Goal: Task Accomplishment & Management: Manage account settings

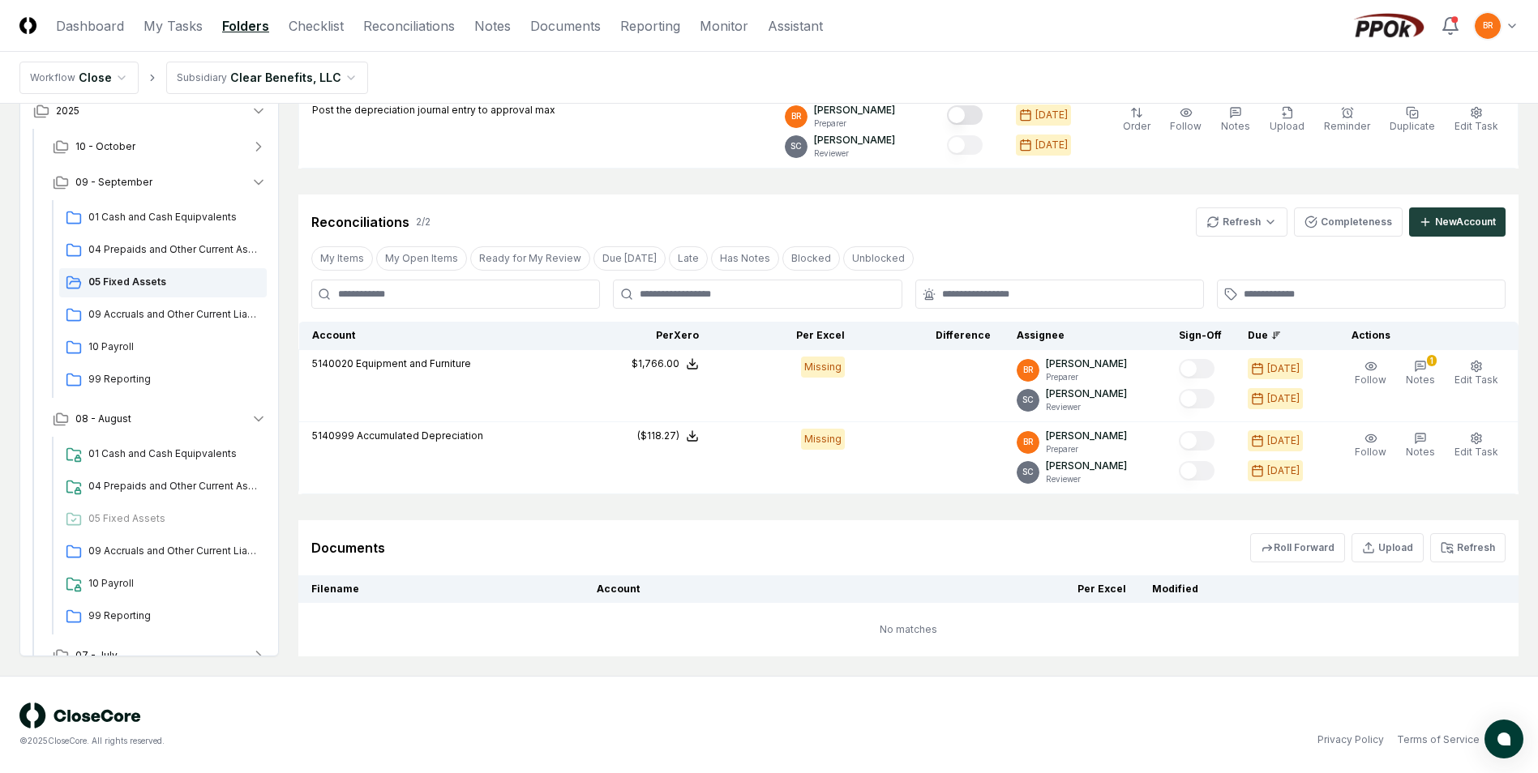
scroll to position [343, 0]
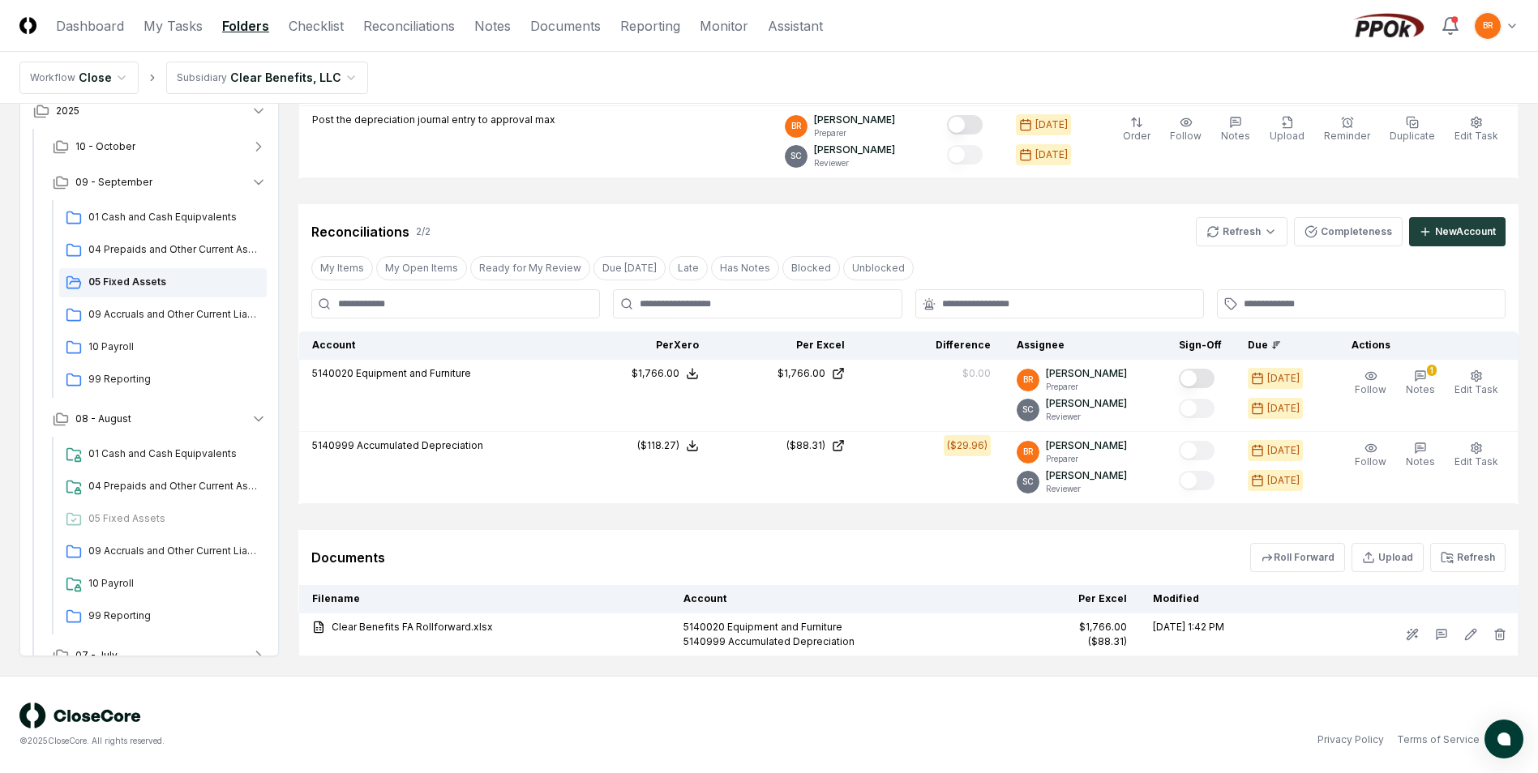
click at [337, 77] on html "CloseCore Dashboard My Tasks Folders Checklist Reconciliations Notes Documents …" at bounding box center [769, 215] width 1538 height 1116
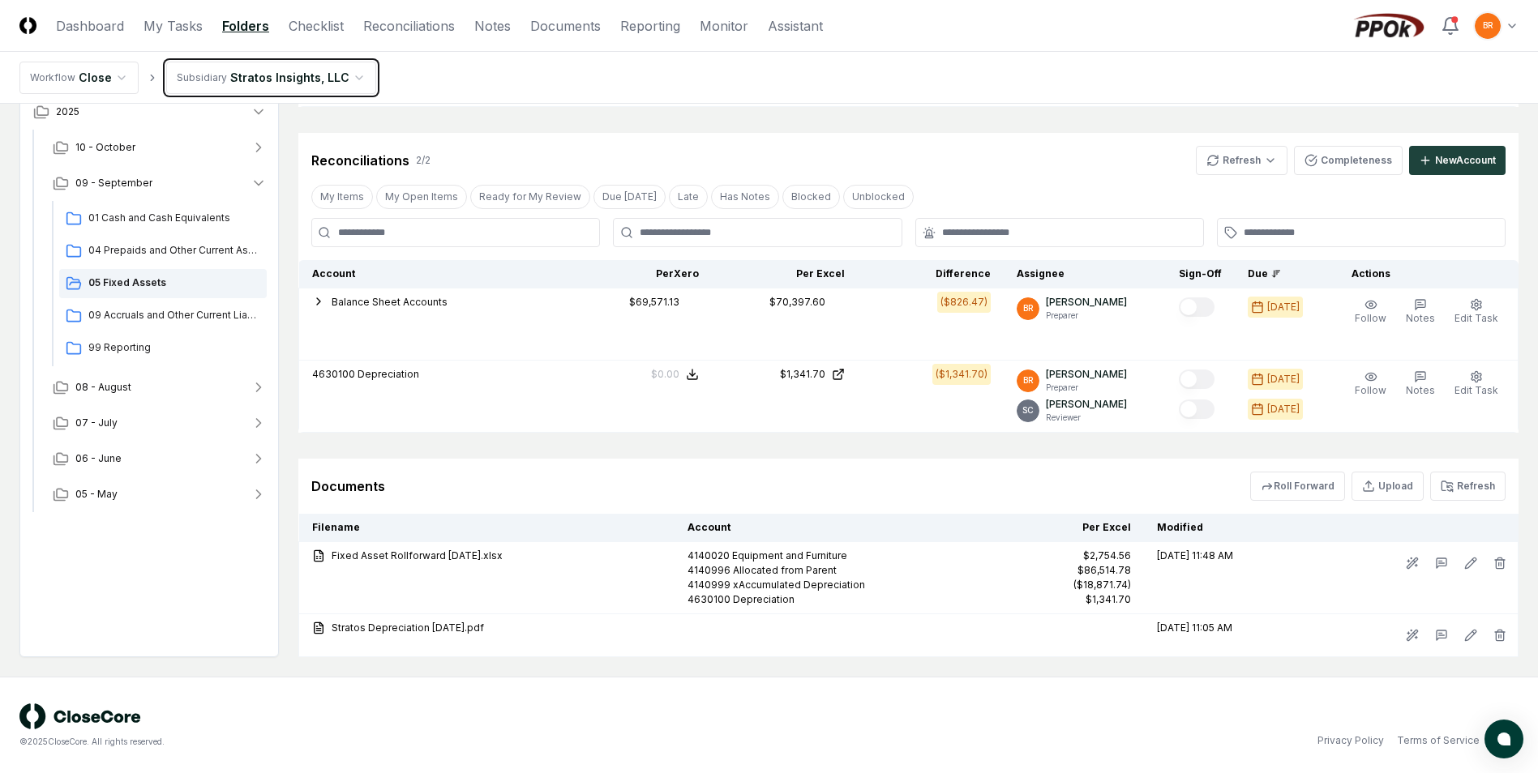
scroll to position [415, 0]
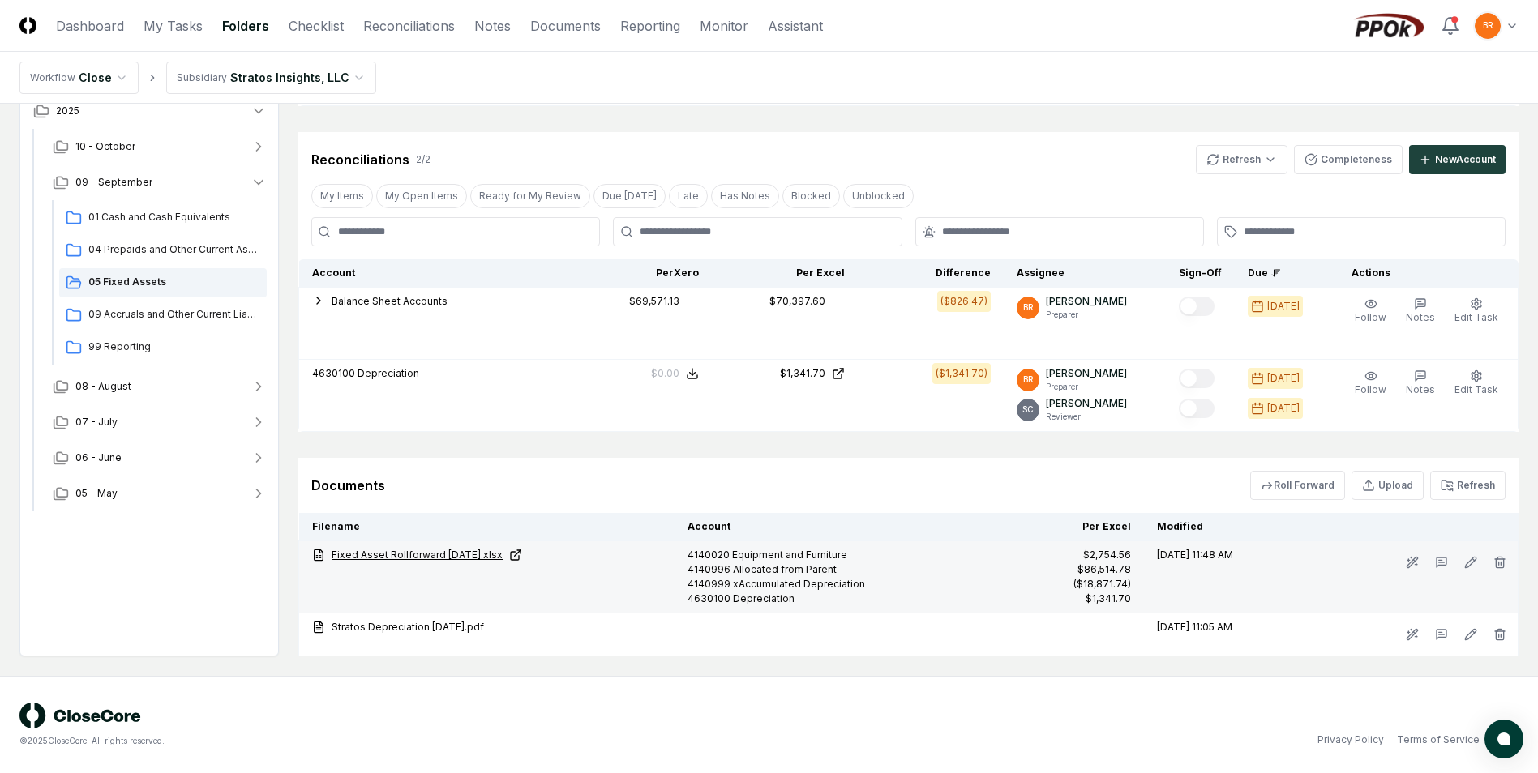
click at [492, 558] on link "Fixed Asset Rollforward [DATE].xlsx" at bounding box center [486, 555] width 349 height 15
click at [510, 555] on link "Fixed Asset Rollforward [DATE].xlsx" at bounding box center [486, 555] width 349 height 15
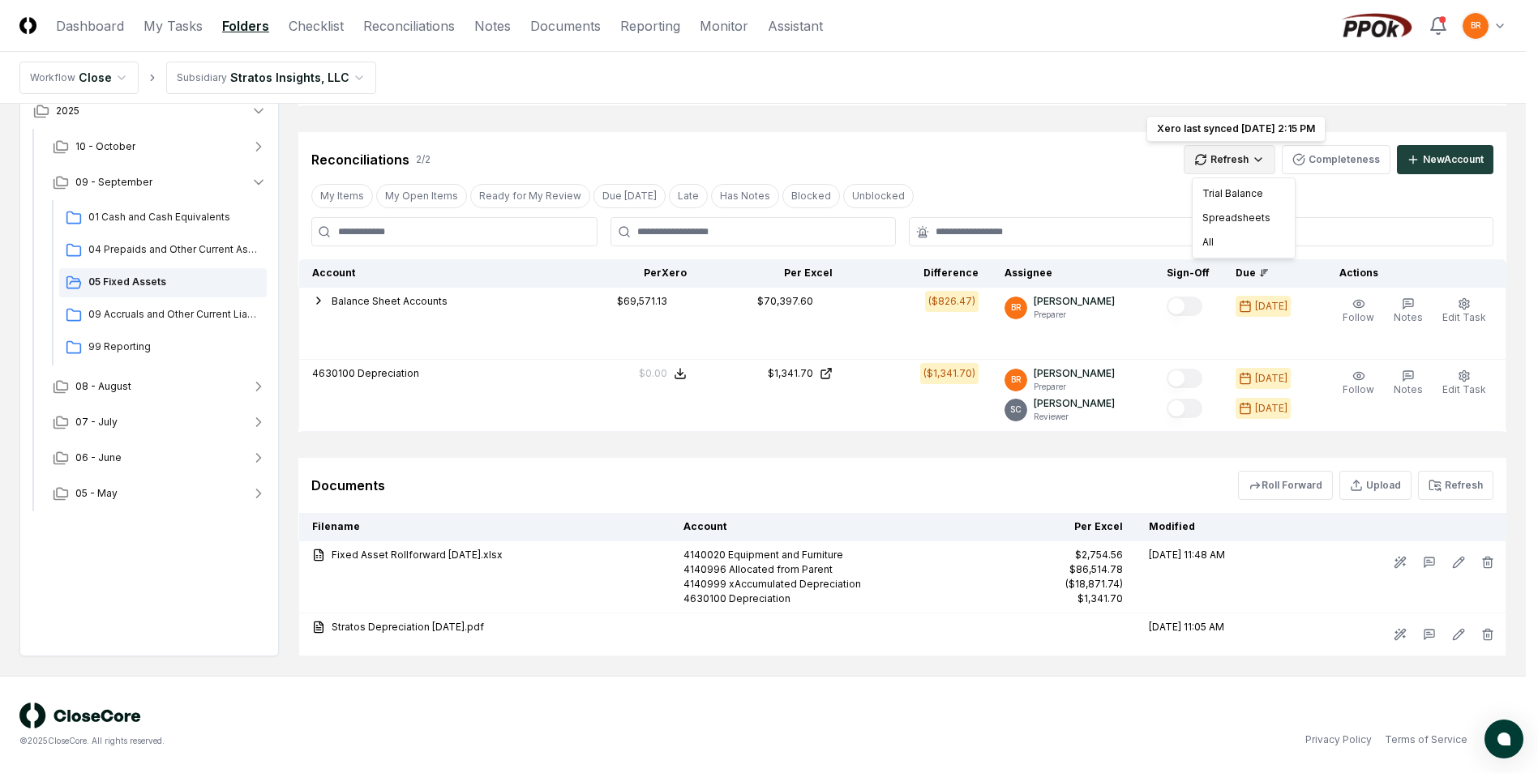
click at [1269, 156] on html "CloseCore Dashboard My Tasks Folders Checklist Reconciliations Notes Documents …" at bounding box center [769, 179] width 1538 height 1189
click at [1220, 242] on div "All" at bounding box center [1244, 242] width 96 height 24
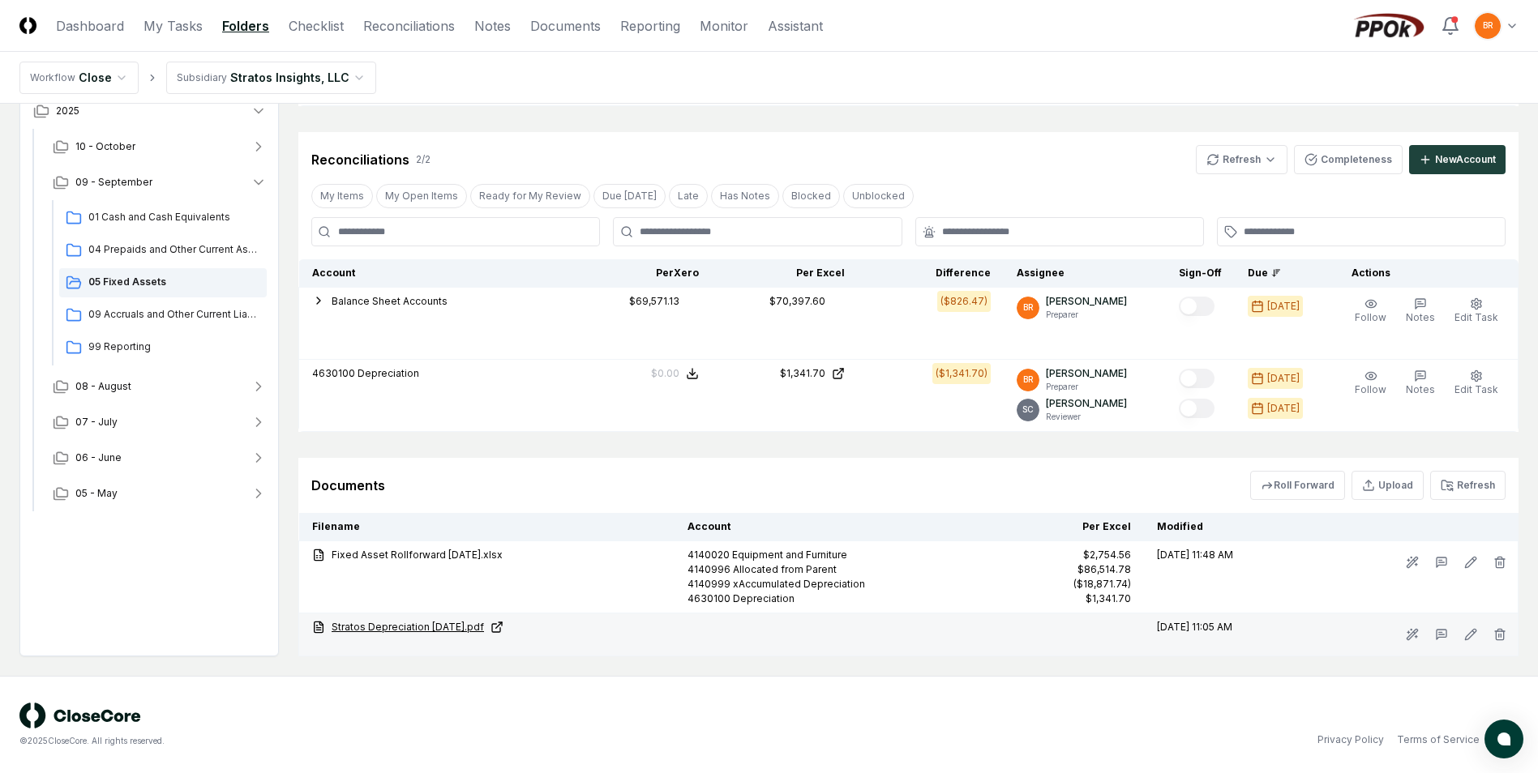
click at [462, 627] on link "Stratos Depreciation [DATE].pdf" at bounding box center [486, 627] width 349 height 15
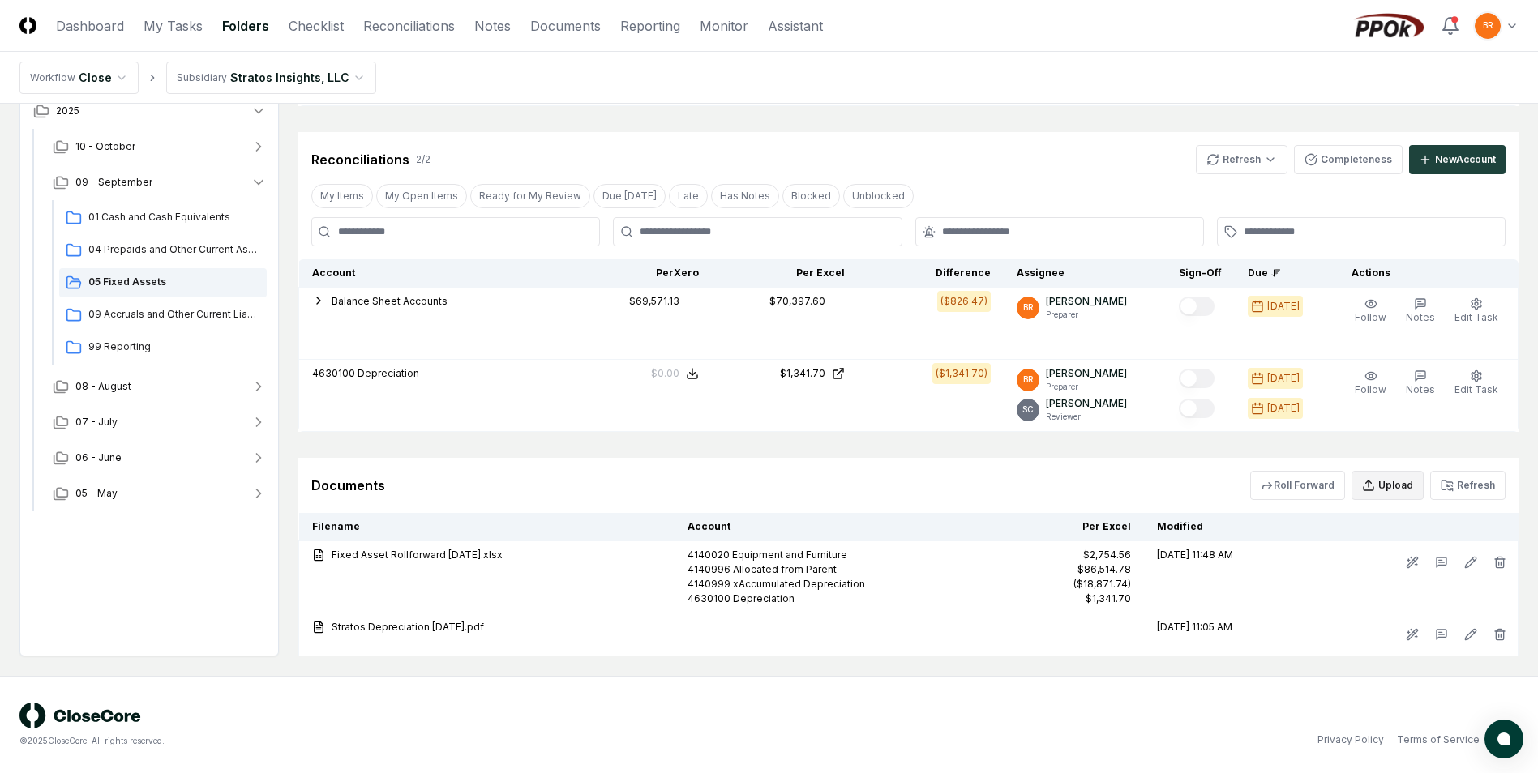
click at [1390, 486] on button "Upload" at bounding box center [1388, 485] width 72 height 29
click at [1396, 581] on input "file" at bounding box center [1390, 578] width 232 height 29
click at [1433, 569] on input "file" at bounding box center [1390, 578] width 232 height 29
type input "**********"
click at [1467, 619] on button "Upload" at bounding box center [1475, 622] width 61 height 32
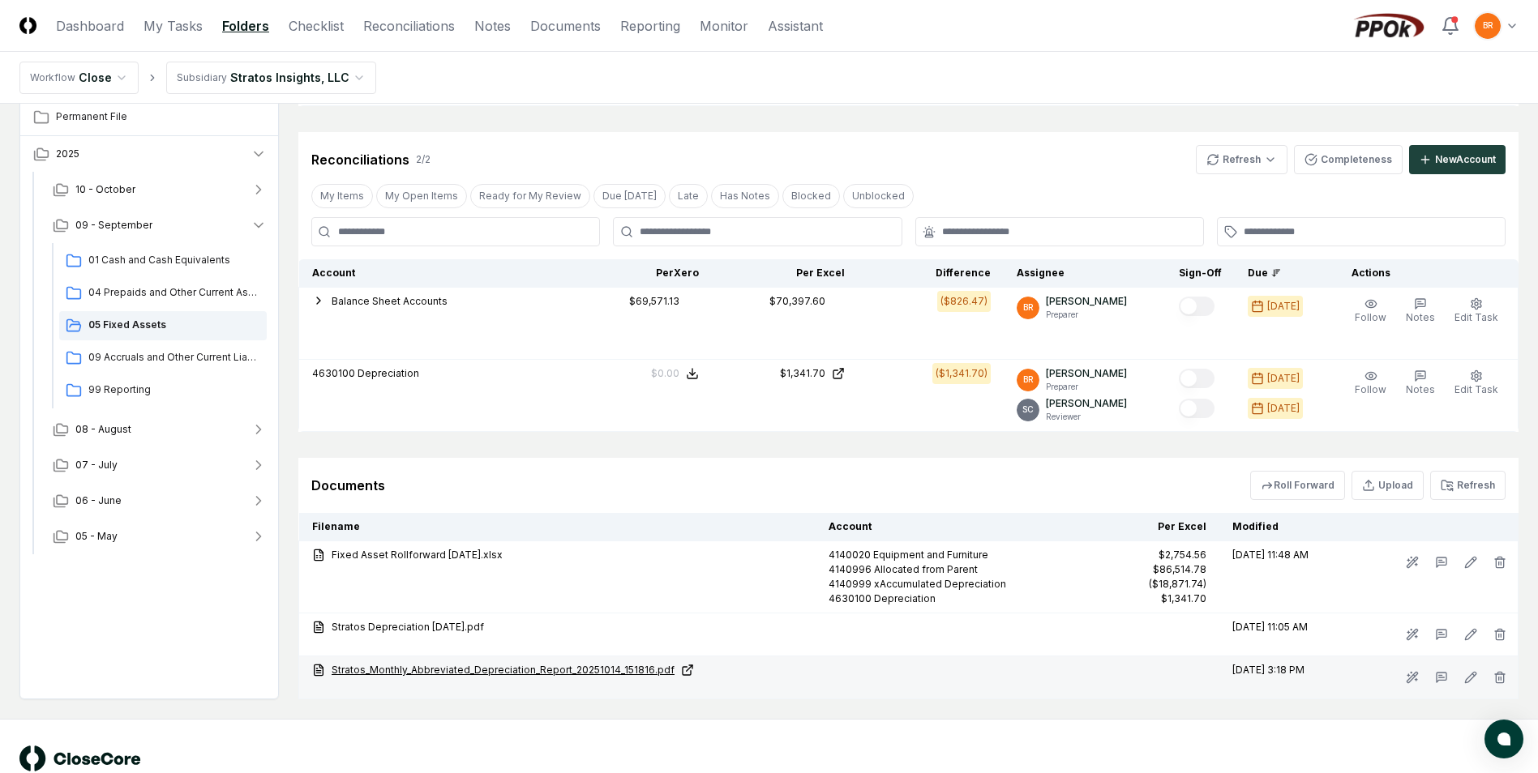
click at [465, 666] on link "Stratos_Monthly_Abbreviated_Depreciation_Report_20251014_151816.pdf" at bounding box center [557, 670] width 491 height 15
click at [1410, 676] on icon at bounding box center [1412, 677] width 13 height 13
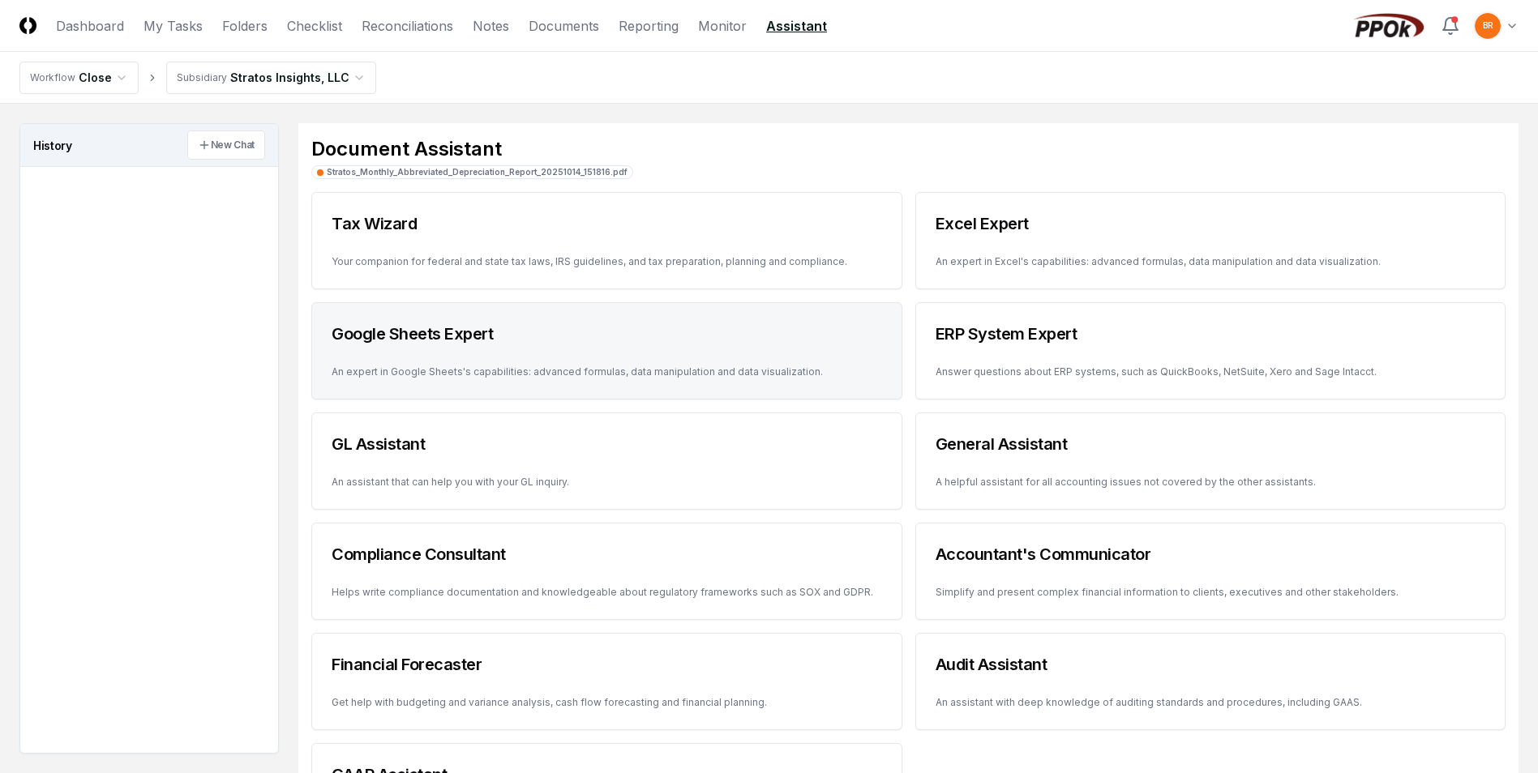
click at [503, 329] on h3 "Google Sheets Expert" at bounding box center [607, 334] width 551 height 23
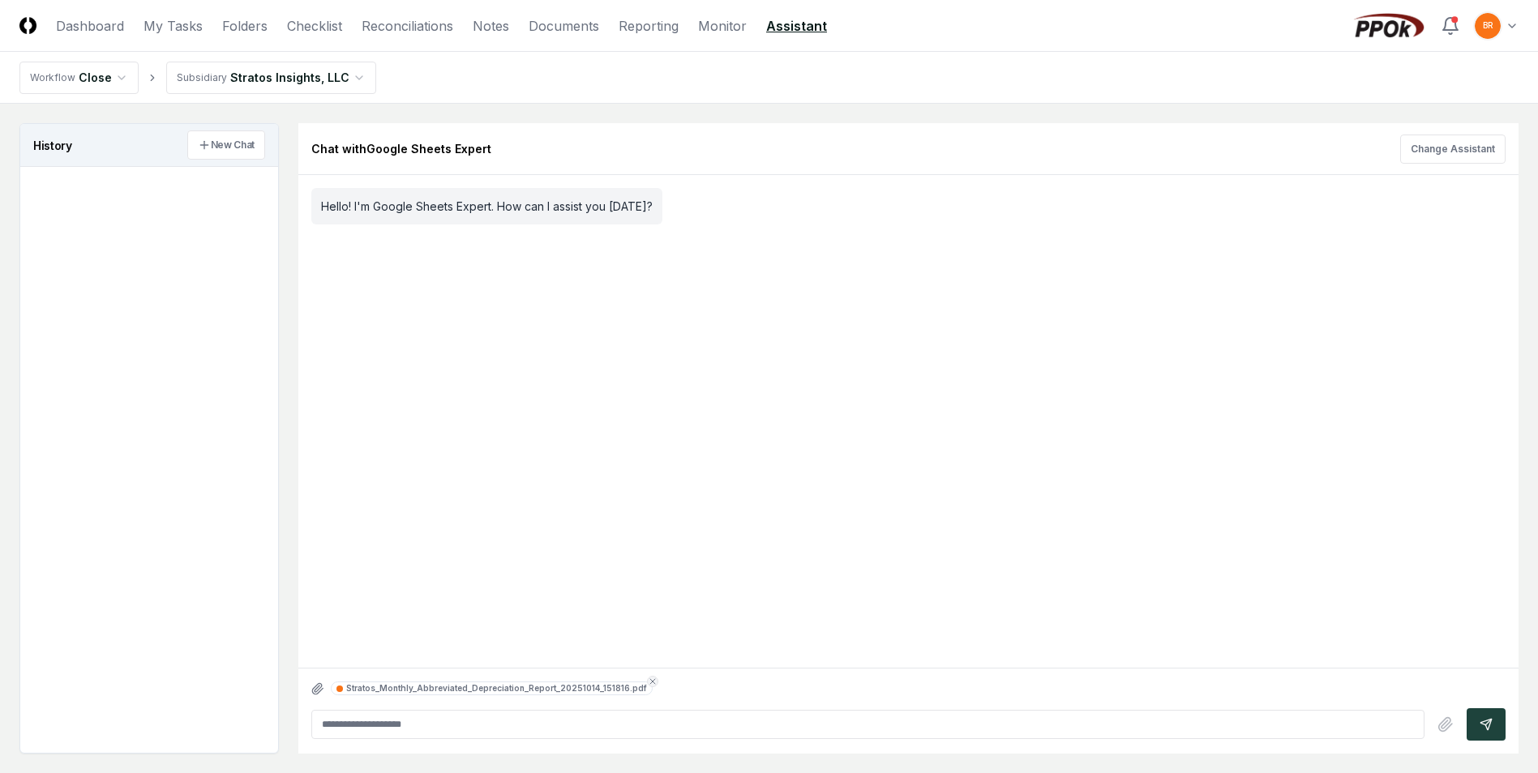
click at [480, 732] on input "text" at bounding box center [867, 724] width 1113 height 29
type input "*"
type input "**********"
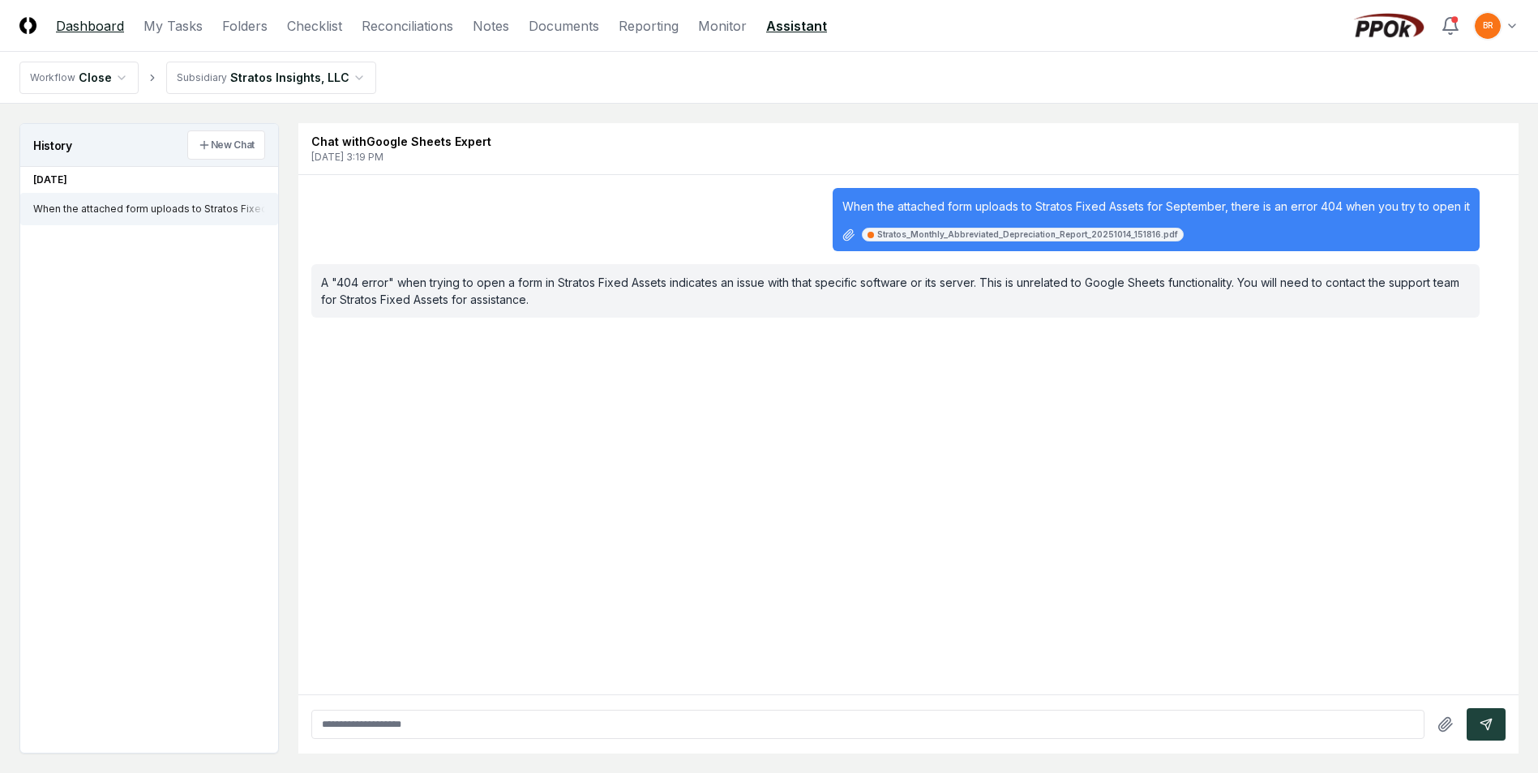
click at [96, 30] on link "Dashboard" at bounding box center [90, 25] width 68 height 19
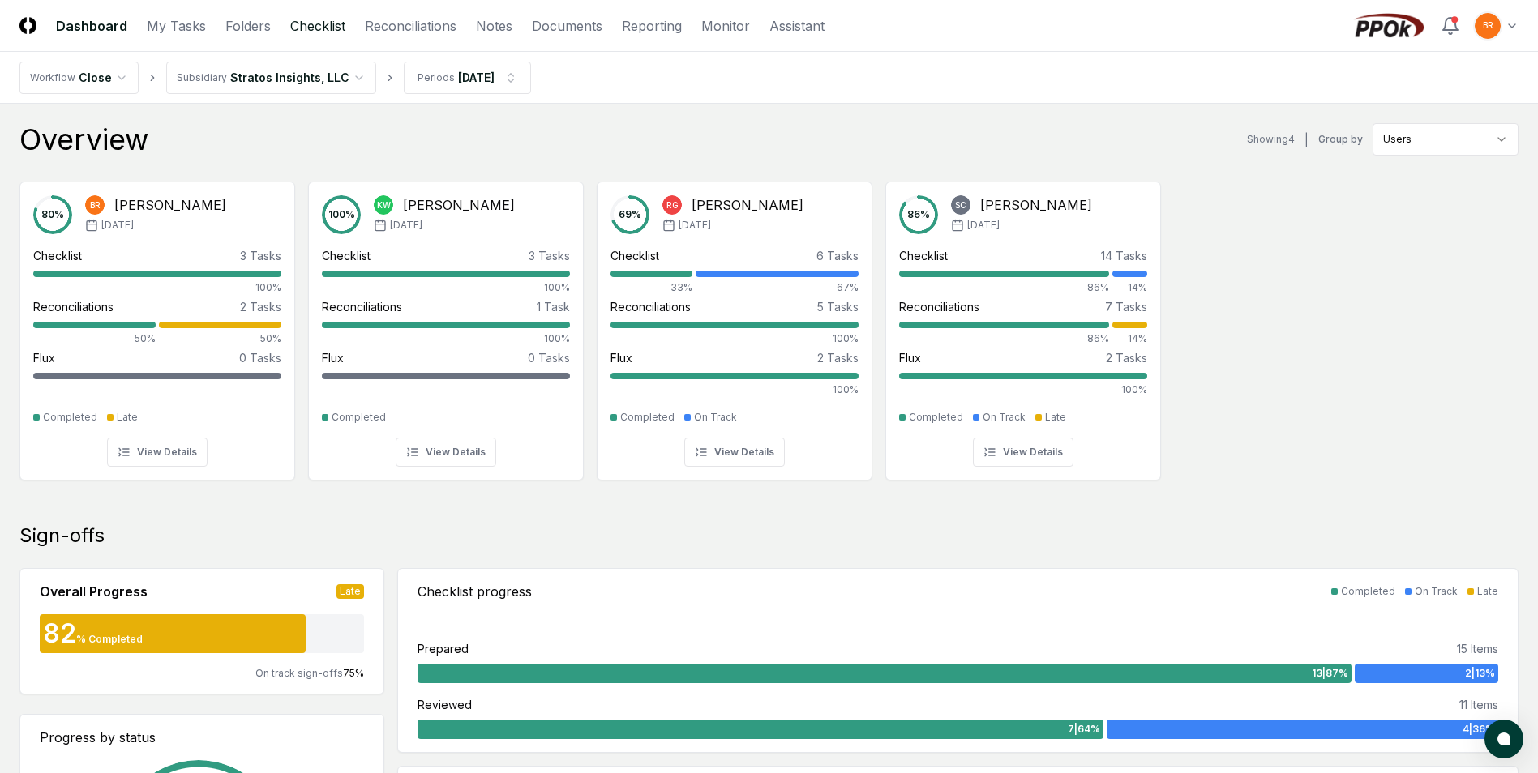
click at [306, 28] on link "Checklist" at bounding box center [317, 25] width 55 height 19
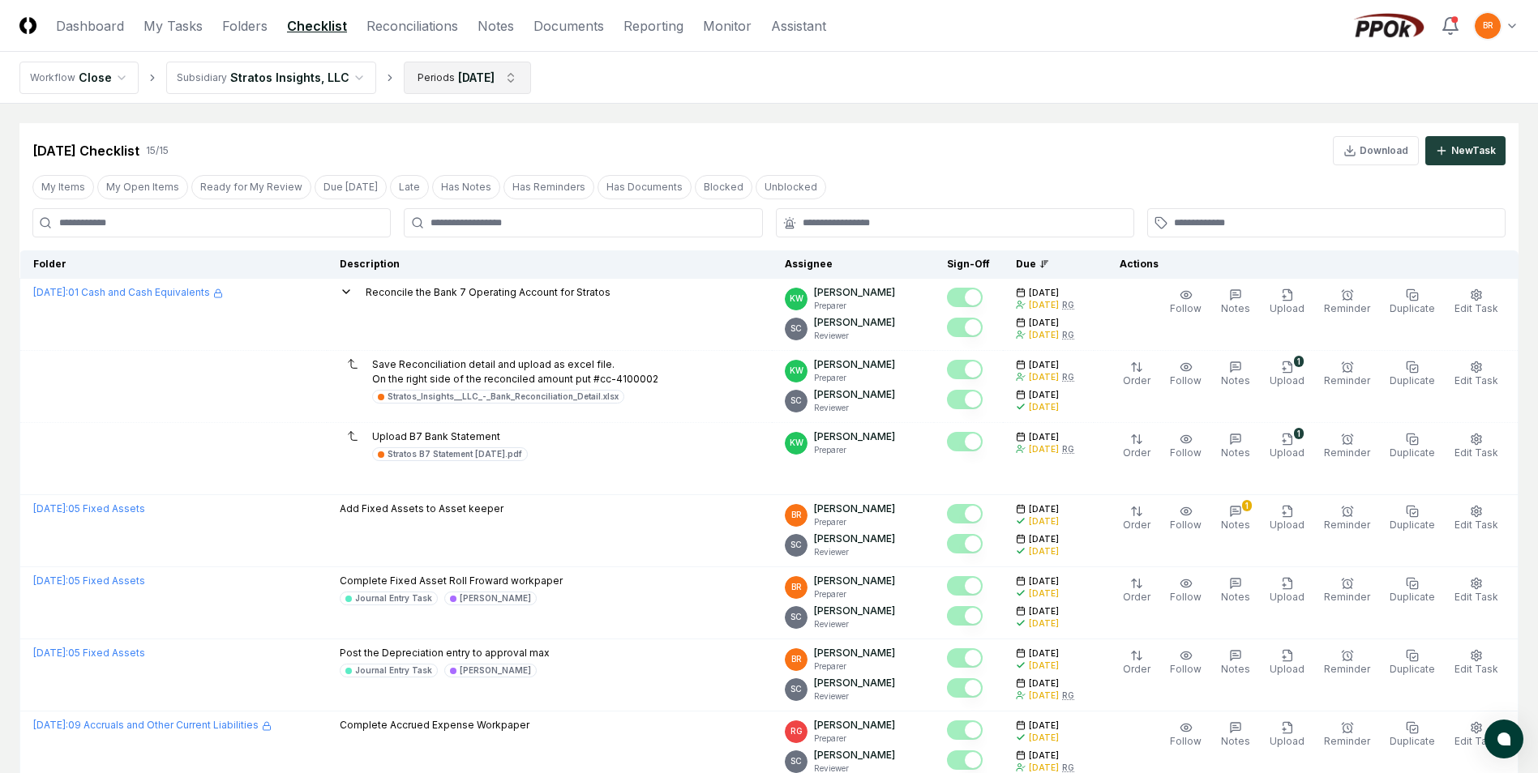
click at [504, 79] on html "CloseCore Dashboard My Tasks Folders Checklist Reconciliations Notes Documents …" at bounding box center [769, 739] width 1538 height 1478
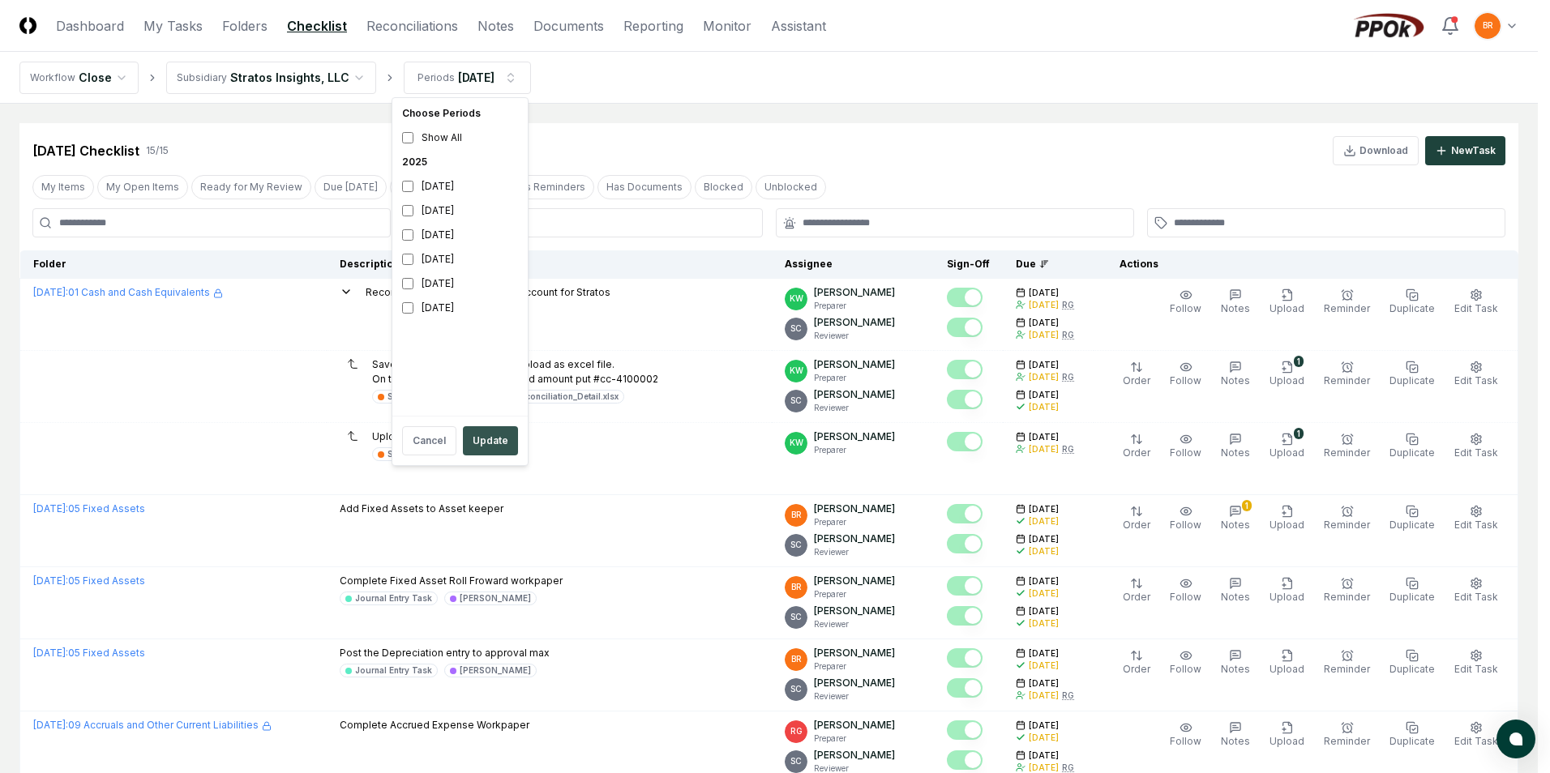
click at [499, 443] on button "Update" at bounding box center [490, 440] width 55 height 29
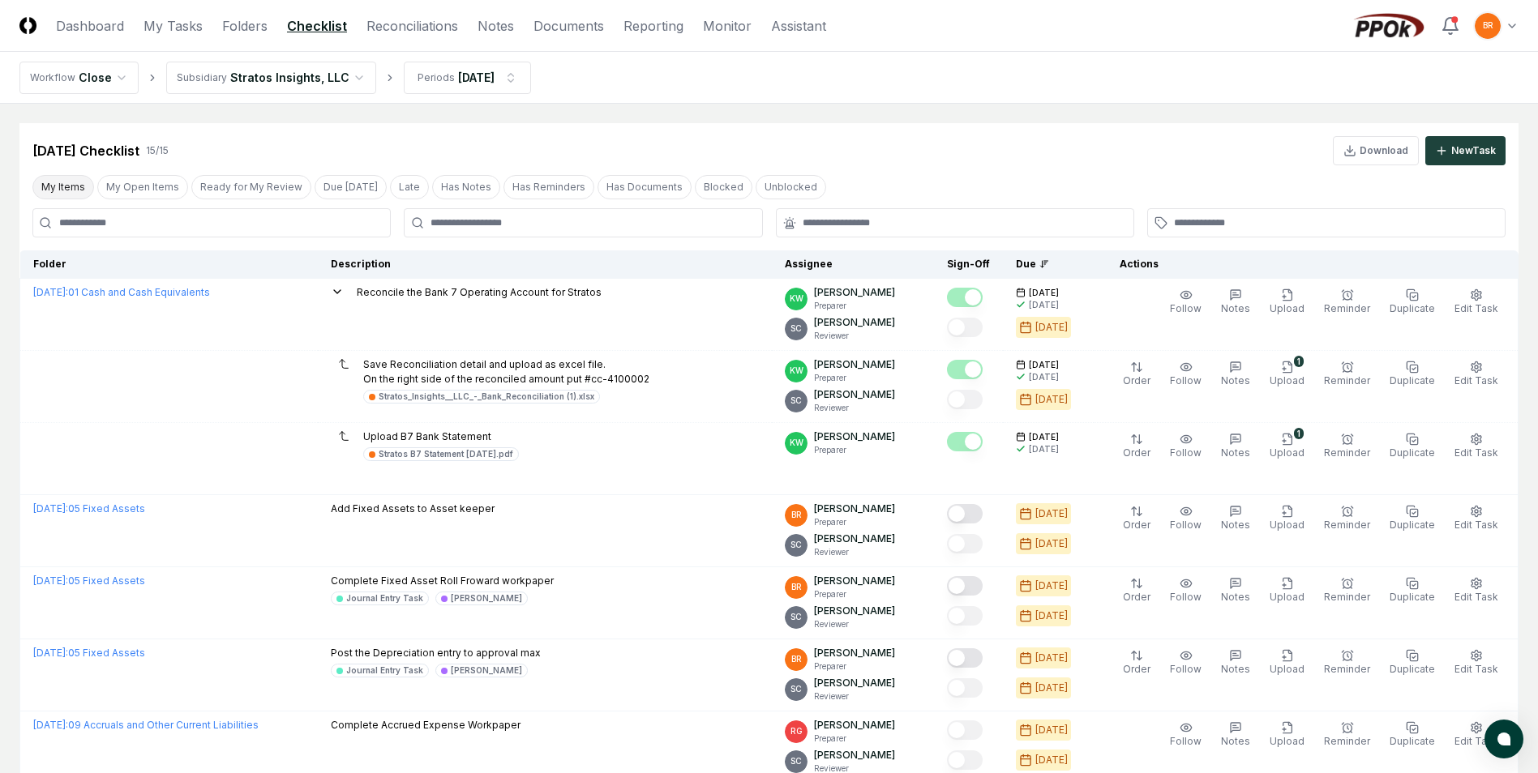
click at [71, 188] on button "My Items" at bounding box center [63, 187] width 62 height 24
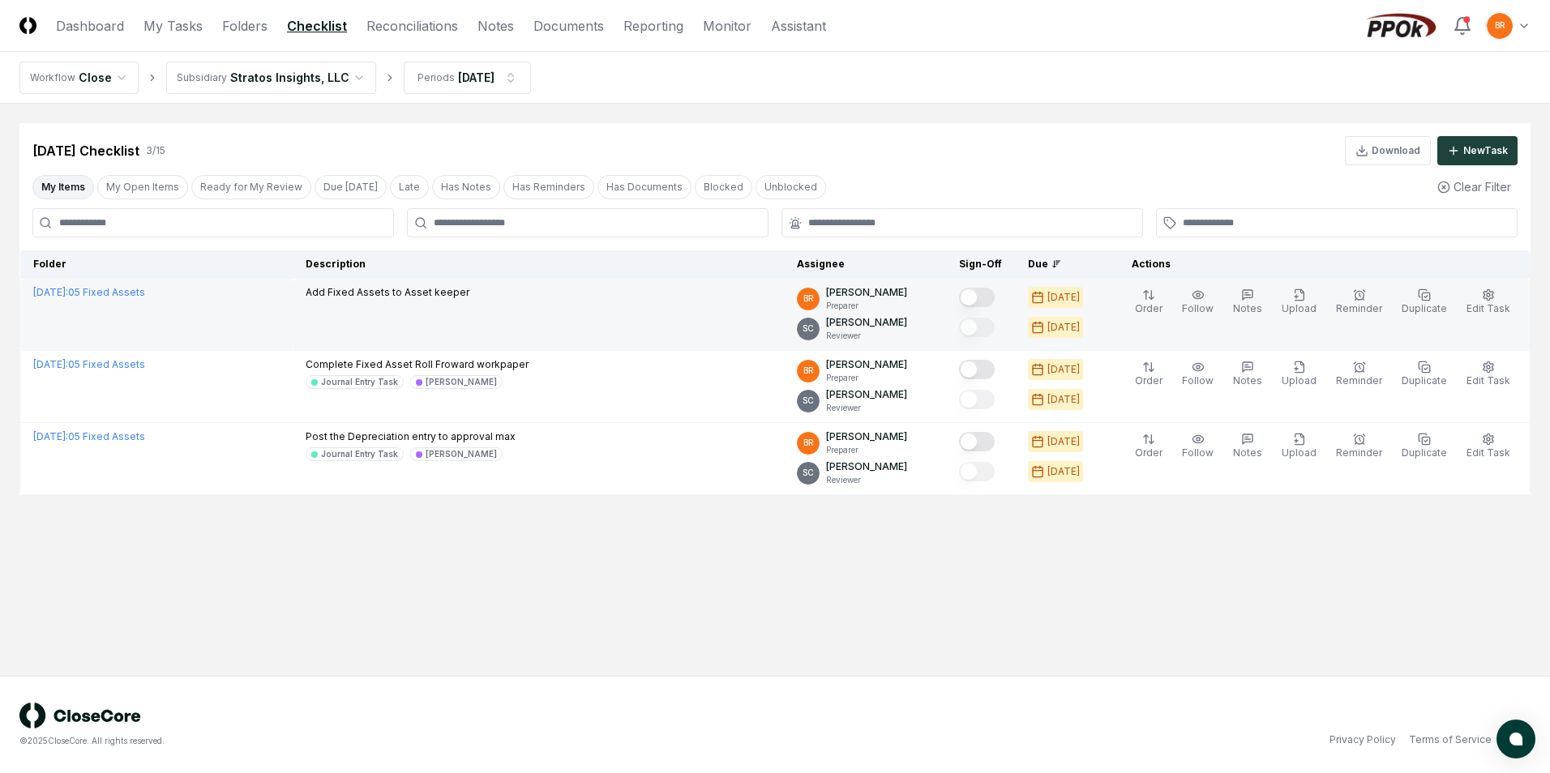
click at [987, 297] on button "Mark complete" at bounding box center [977, 297] width 36 height 19
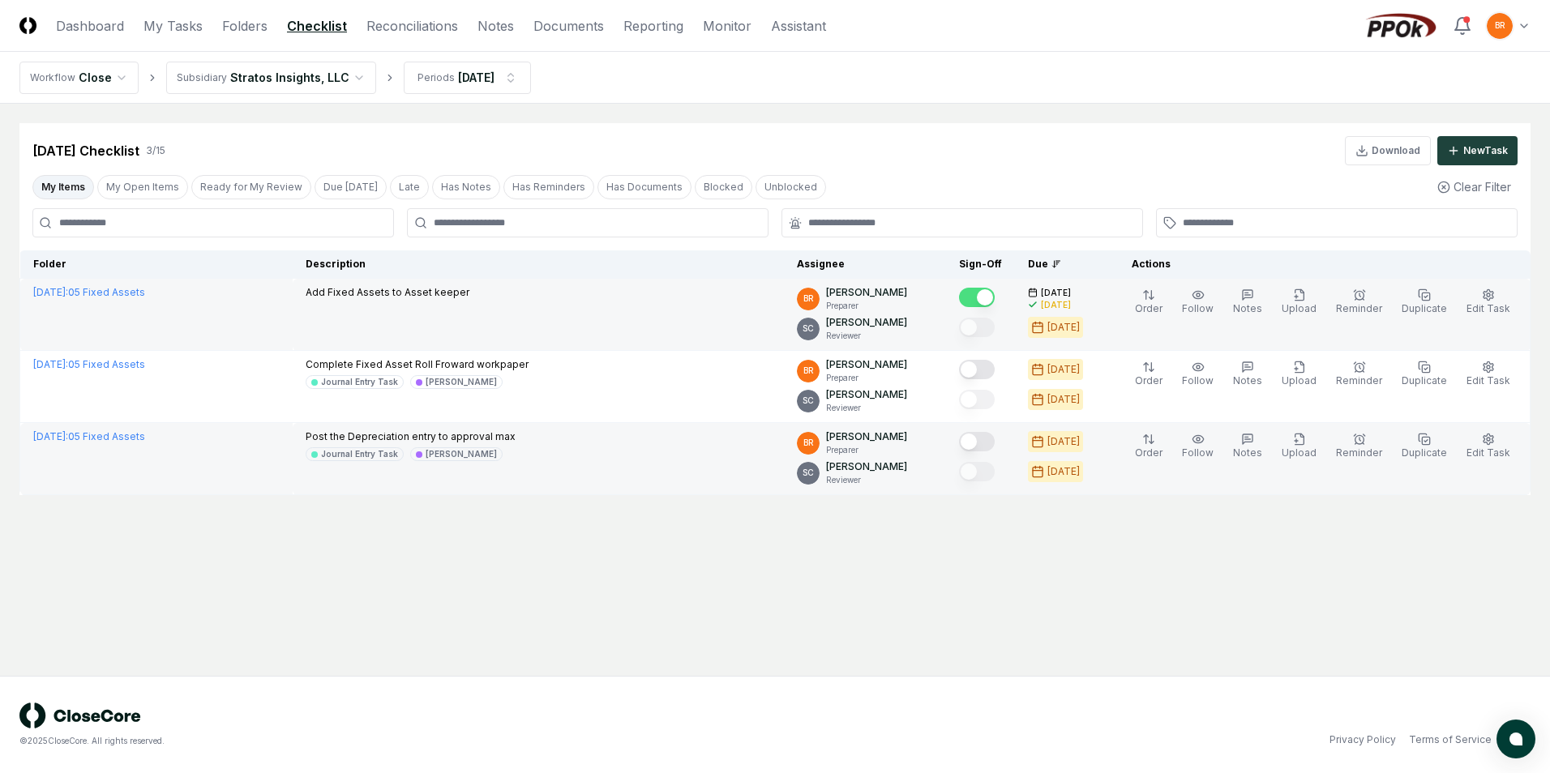
click at [983, 444] on button "Mark complete" at bounding box center [977, 441] width 36 height 19
click at [340, 69] on html "CloseCore Dashboard My Tasks Folders Checklist Reconciliations Notes Documents …" at bounding box center [775, 386] width 1550 height 773
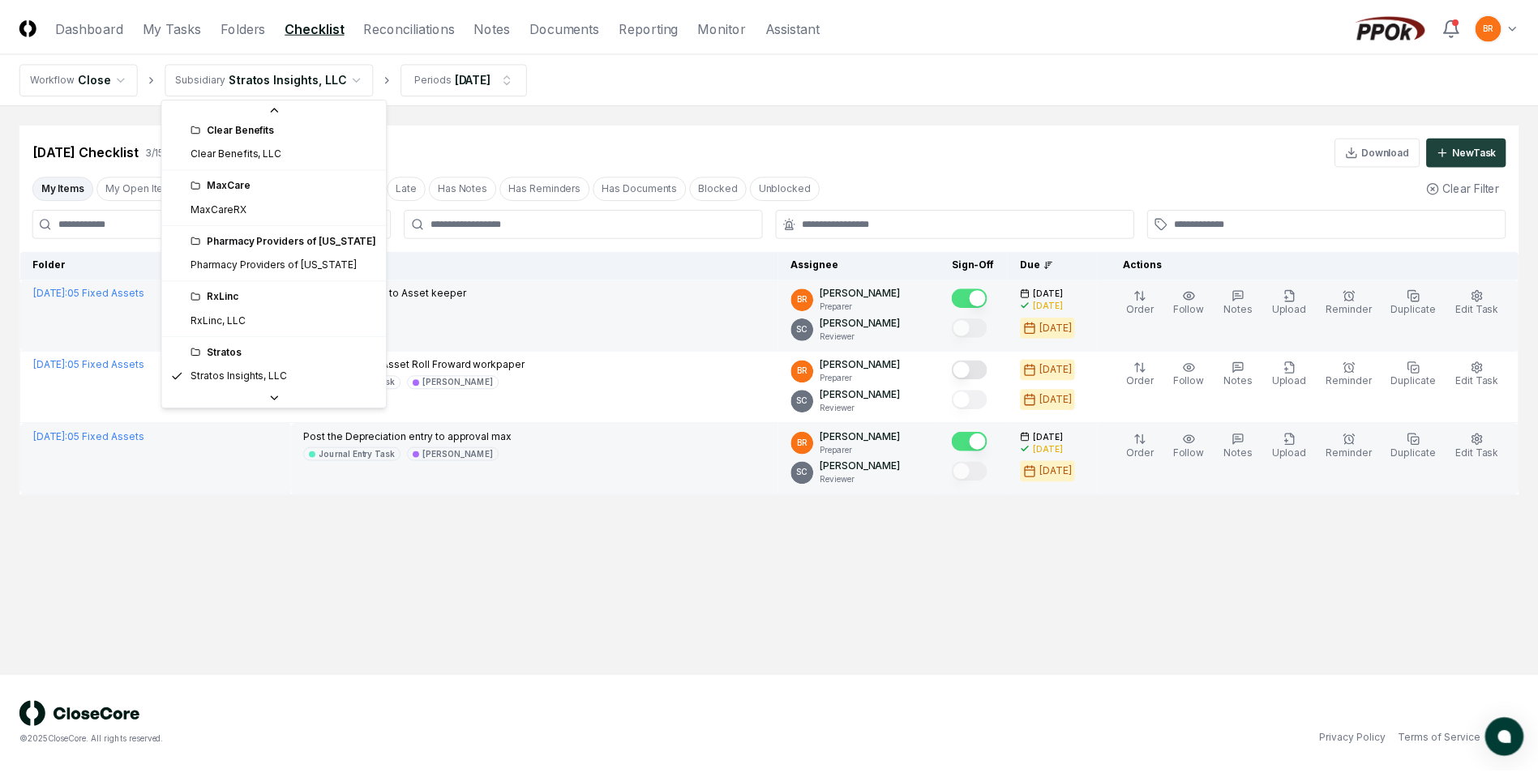
scroll to position [36, 0]
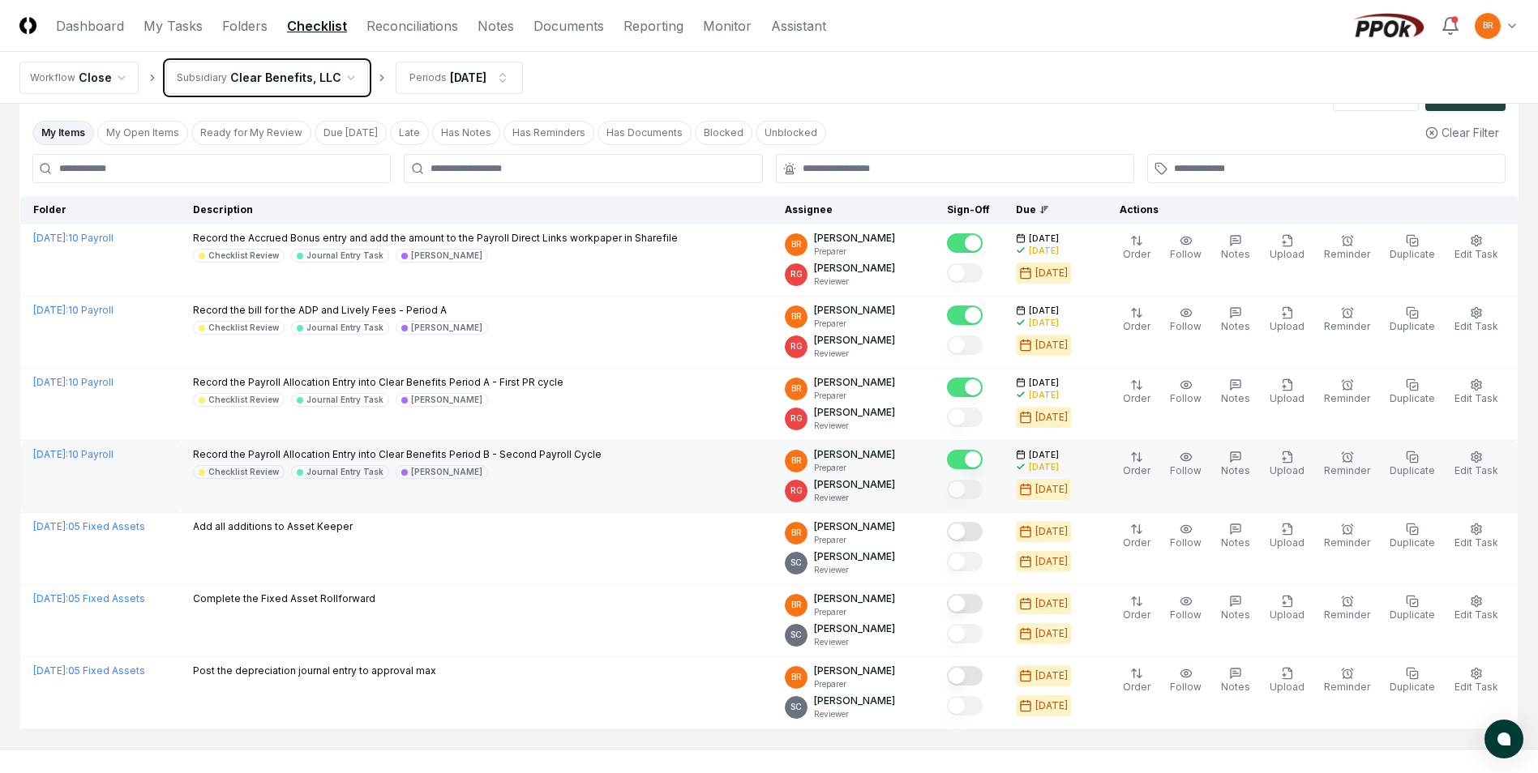
scroll to position [81, 0]
